Goal: Browse casually

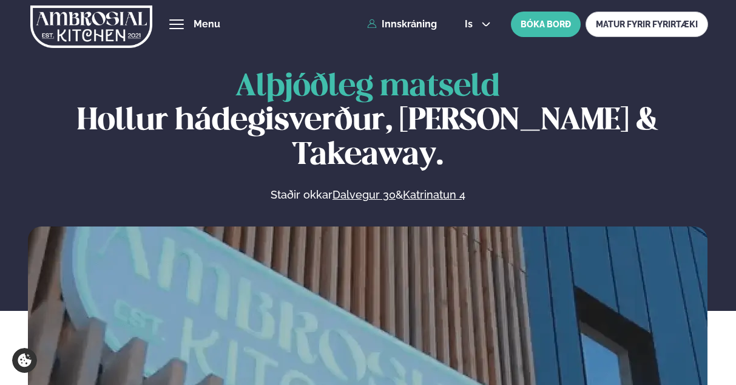
scroll to position [562, 0]
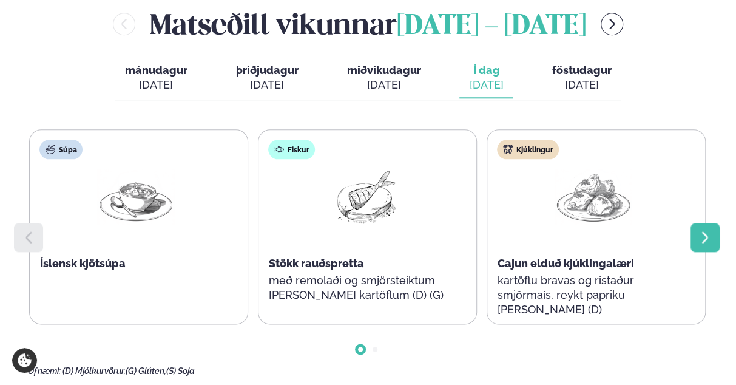
click at [715, 223] on div at bounding box center [704, 237] width 29 height 29
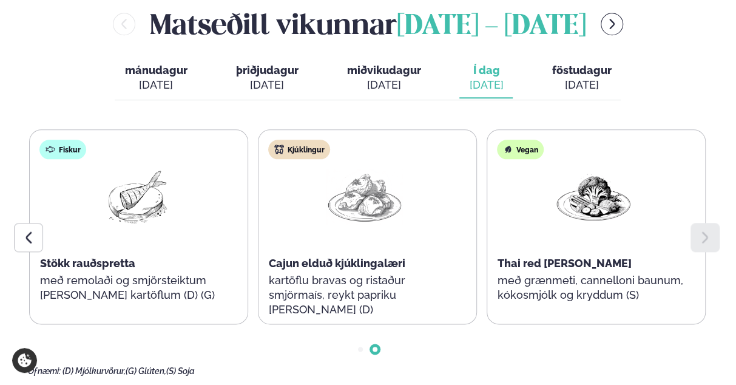
click at [714, 223] on div at bounding box center [704, 237] width 29 height 29
click at [30, 230] on icon at bounding box center [28, 237] width 15 height 15
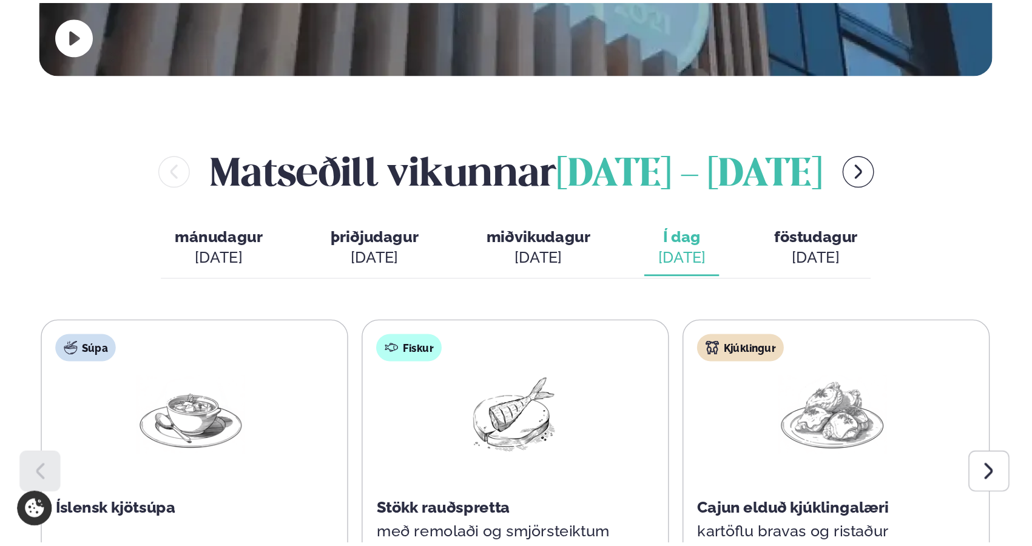
scroll to position [501, 0]
